Goal: Task Accomplishment & Management: Use online tool/utility

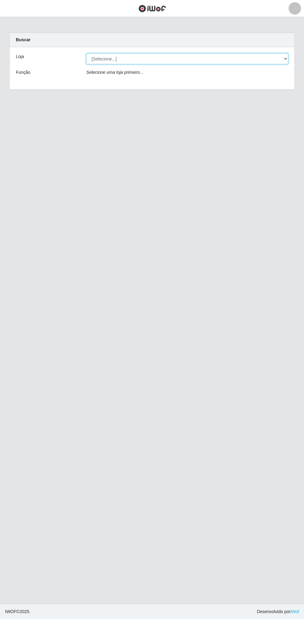
click at [120, 58] on select "[Selecione...] Extrabom - Loja 13 [GEOGRAPHIC_DATA]" at bounding box center [187, 58] width 202 height 11
select select "436"
click at [86, 53] on select "[Selecione...] Extrabom - Loja 13 [GEOGRAPHIC_DATA]" at bounding box center [187, 58] width 202 height 11
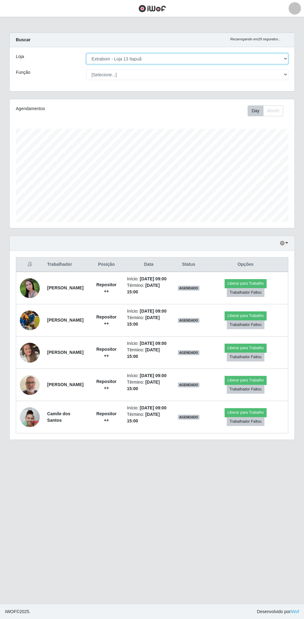
scroll to position [128, 285]
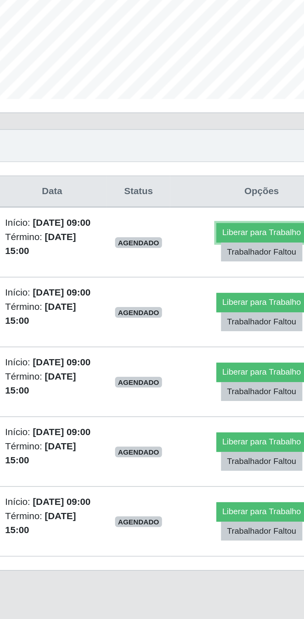
click at [247, 285] on button "Liberar para Trabalho" at bounding box center [245, 283] width 42 height 9
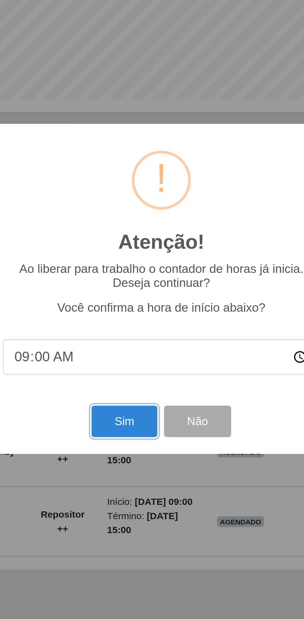
click at [135, 371] on button "Sim" at bounding box center [135, 370] width 30 height 15
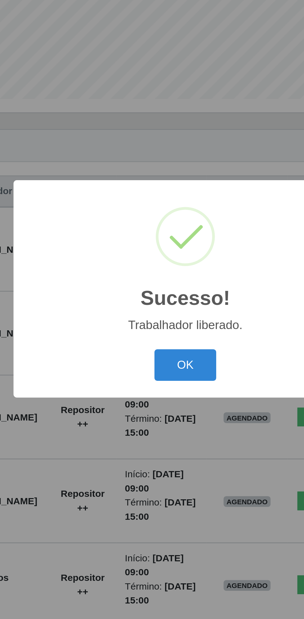
click at [154, 343] on button "OK" at bounding box center [152, 344] width 29 height 15
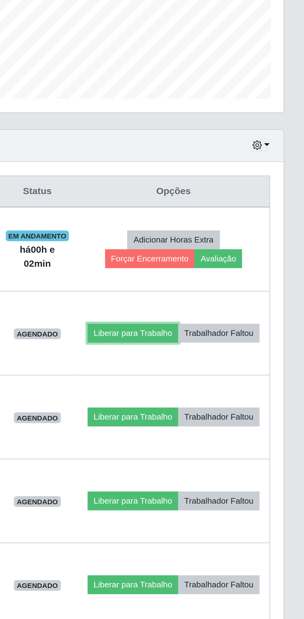
click at [246, 326] on button "Liberar para Trabalho" at bounding box center [225, 330] width 42 height 9
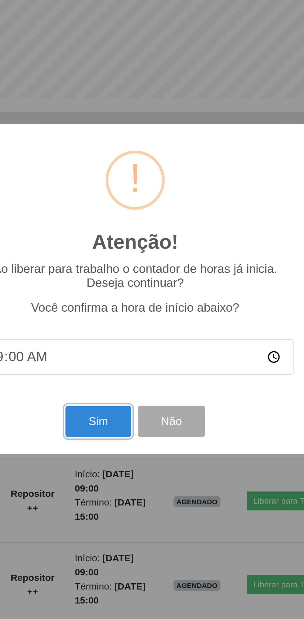
click at [136, 373] on button "Sim" at bounding box center [135, 370] width 30 height 15
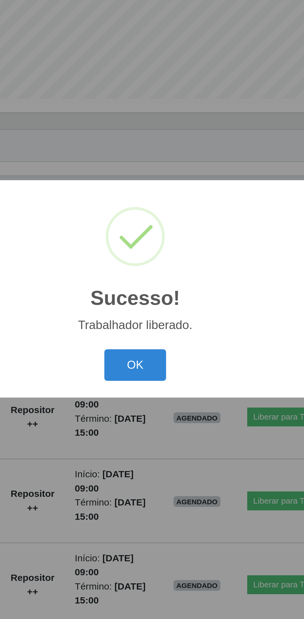
click at [153, 345] on button "OK" at bounding box center [152, 344] width 29 height 15
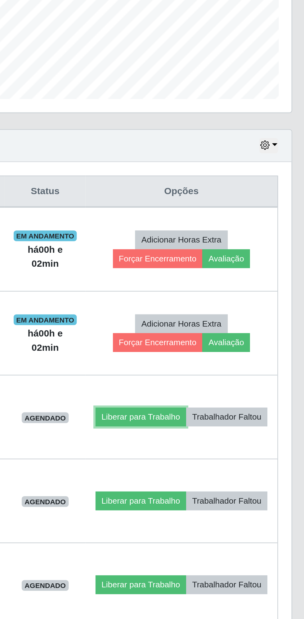
click at [246, 364] on button "Liberar para Trabalho" at bounding box center [225, 368] width 42 height 9
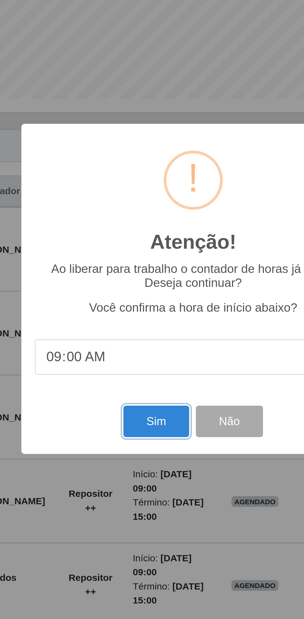
click at [136, 373] on button "Sim" at bounding box center [135, 370] width 30 height 15
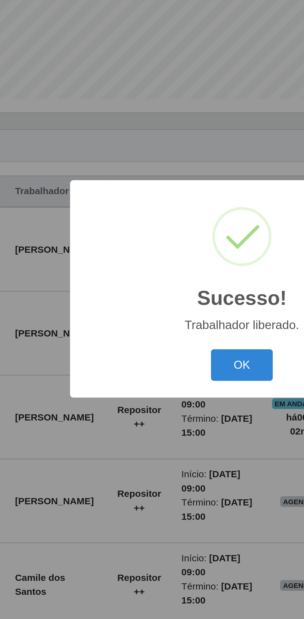
click at [149, 348] on button "OK" at bounding box center [152, 344] width 29 height 15
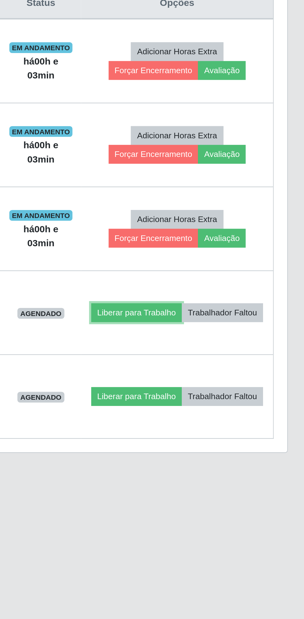
click at [242, 403] on button "Liberar para Trabalho" at bounding box center [225, 407] width 42 height 9
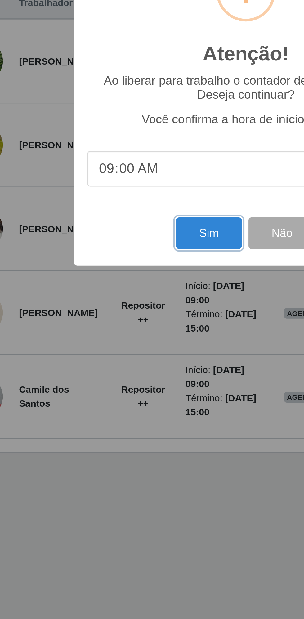
click at [135, 368] on button "Sim" at bounding box center [135, 370] width 30 height 15
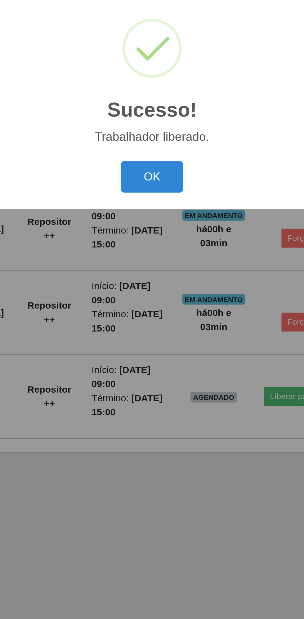
click at [152, 343] on button "OK" at bounding box center [152, 344] width 29 height 15
